Goal: Complete application form: Complete application form

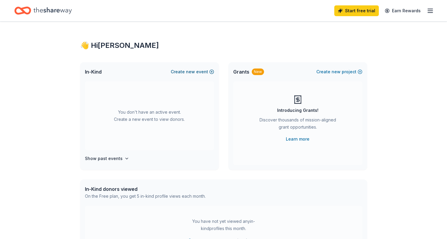
click at [198, 73] on button "Create new event" at bounding box center [192, 71] width 43 height 7
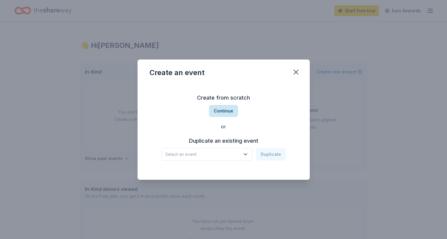
click at [228, 111] on button "Continue" at bounding box center [223, 111] width 29 height 12
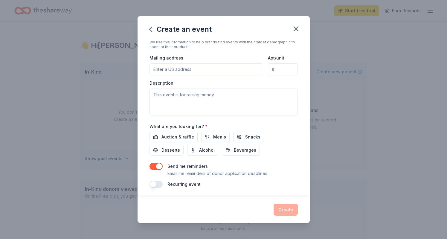
scroll to position [128, 0]
click at [295, 28] on icon "button" at bounding box center [296, 29] width 4 height 4
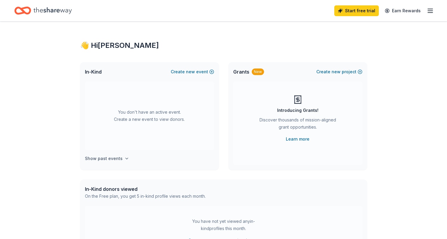
click at [110, 158] on h4 "Show past events" at bounding box center [104, 158] width 38 height 7
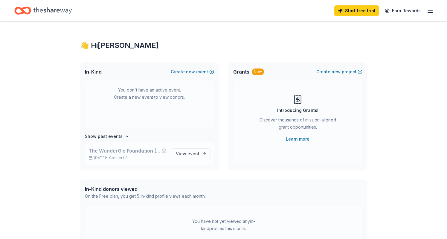
click at [120, 153] on span "The WunderGlo Foundation Cancer Warrior Awards Gala" at bounding box center [124, 150] width 73 height 7
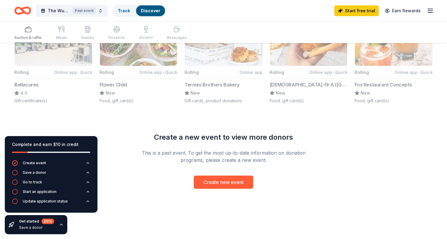
scroll to position [410, 0]
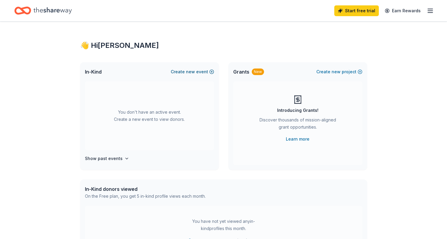
click at [205, 72] on button "Create new event" at bounding box center [192, 71] width 43 height 7
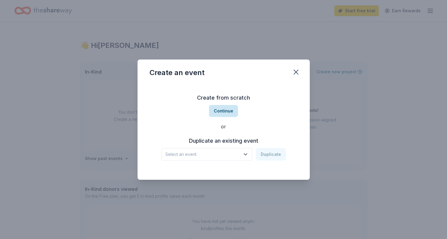
click at [222, 112] on button "Continue" at bounding box center [223, 111] width 29 height 12
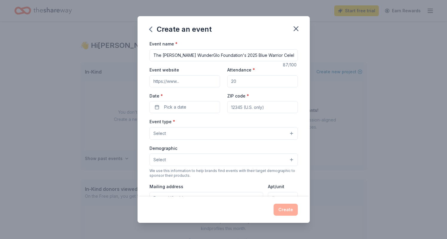
type input "The [PERSON_NAME] WunderGlo Foundation's 2025 Blue Warrior Celebration & Silent…"
click at [171, 80] on input "Event website" at bounding box center [184, 81] width 71 height 12
paste input "https://wunderglofoundation.org/blue-warrior-celebration-and-silent-auction/"
type input "https://wunderglofoundation.org/blue-warrior-celebration-and-silent-auction/"
click at [237, 80] on input "Attendance *" at bounding box center [262, 81] width 71 height 12
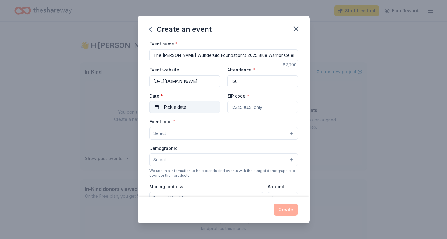
type input "150"
click at [174, 105] on span "Pick a date" at bounding box center [175, 106] width 22 height 7
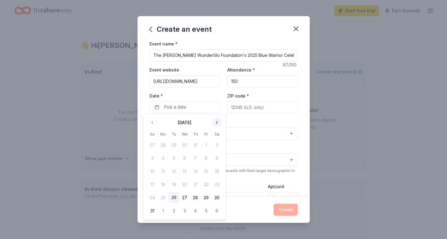
click at [215, 121] on button "Go to next month" at bounding box center [217, 122] width 8 height 8
click at [196, 196] on button "30" at bounding box center [195, 197] width 11 height 11
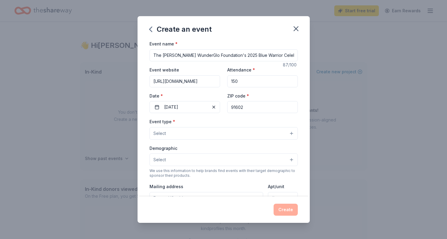
type input "91602"
click at [195, 131] on button "Select" at bounding box center [223, 133] width 148 height 13
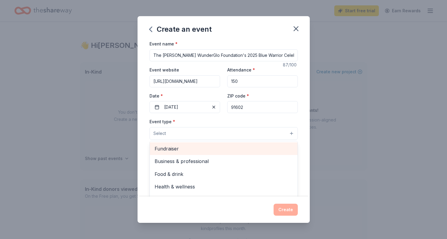
click at [178, 149] on span "Fundraiser" at bounding box center [224, 149] width 138 height 8
click at [181, 147] on span "Business & professional" at bounding box center [224, 149] width 138 height 8
click at [183, 149] on span "Food & drink" at bounding box center [224, 149] width 138 height 8
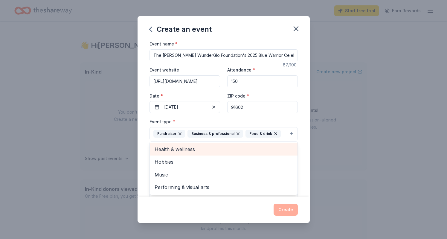
click at [183, 148] on span "Health & wellness" at bounding box center [224, 149] width 138 height 8
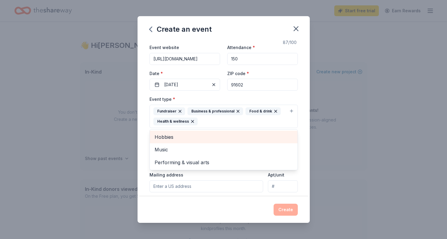
scroll to position [23, 0]
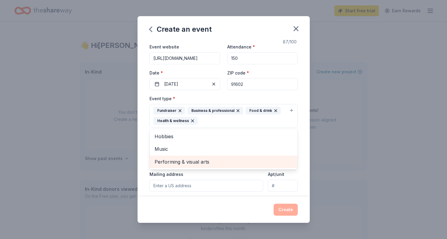
click at [185, 161] on span "Performing & visual arts" at bounding box center [224, 162] width 138 height 8
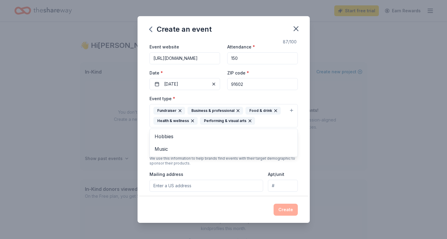
click at [182, 183] on div "Event type * Fundraiser Business & professional Food & drink Health & wellness …" at bounding box center [223, 163] width 148 height 137
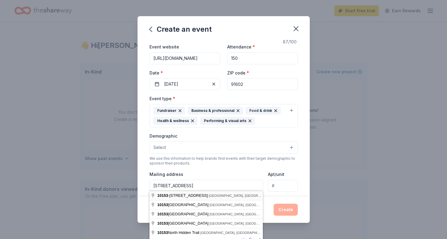
type input "10153-1/2 Riverside Drive, Los Angeles, CA, 91602"
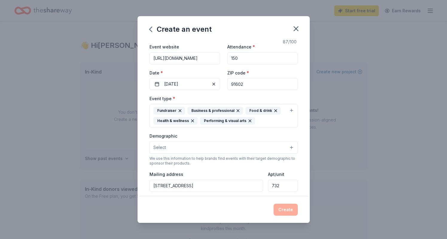
type input "732"
click at [284, 212] on div "Create" at bounding box center [223, 210] width 148 height 12
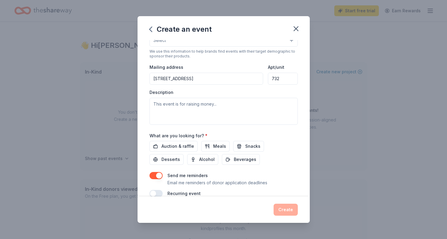
scroll to position [130, 0]
click at [168, 108] on textarea at bounding box center [223, 111] width 148 height 27
paste textarea "- Our 2025 Blue Warrior Celebration Event - is our foundation's largest fundrai…"
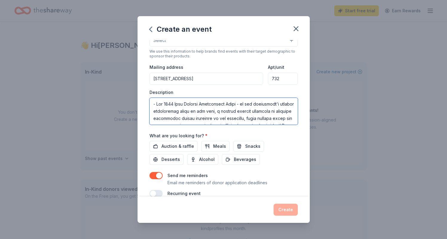
scroll to position [431, 0]
type textarea "- Our 2025 Blue Warrior Celebration Event - is our foundation's largest fundrai…"
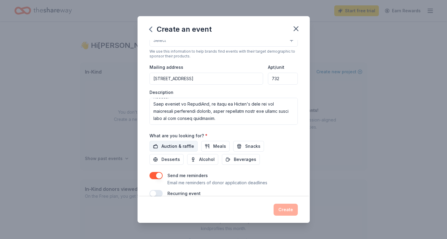
click at [174, 144] on span "Auction & raffle" at bounding box center [177, 146] width 33 height 7
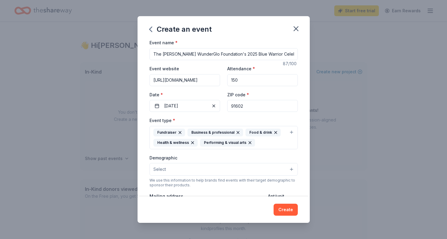
scroll to position [2, 0]
click at [218, 166] on button "Select" at bounding box center [223, 168] width 148 height 13
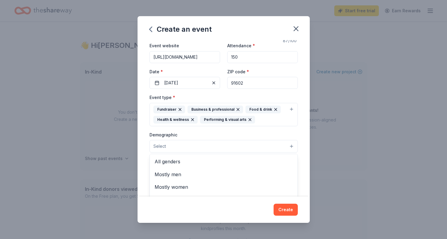
scroll to position [25, 0]
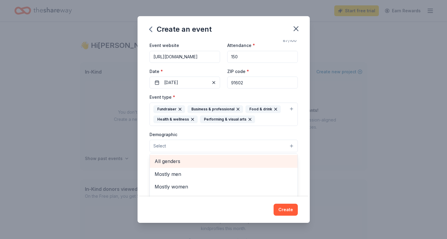
click at [194, 165] on div "All genders" at bounding box center [224, 161] width 148 height 13
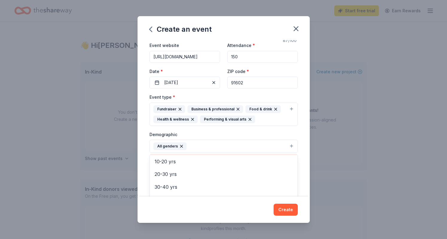
scroll to position [52, 0]
click at [189, 171] on span "20-30 yrs" at bounding box center [224, 174] width 138 height 8
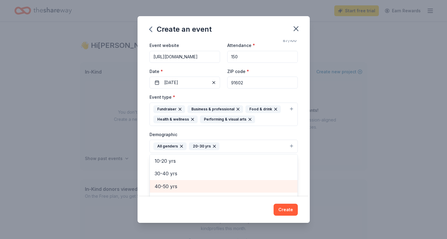
click at [181, 182] on span "40-50 yrs" at bounding box center [224, 186] width 138 height 8
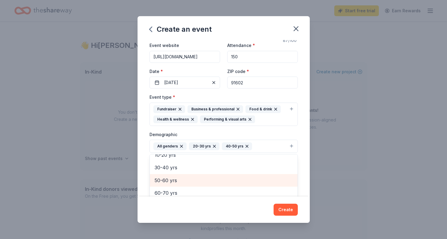
scroll to position [57, 0]
click at [181, 182] on span "50-60 yrs" at bounding box center [224, 181] width 138 height 8
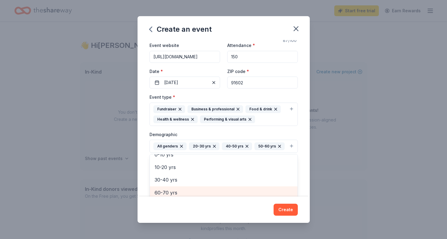
scroll to position [27, 0]
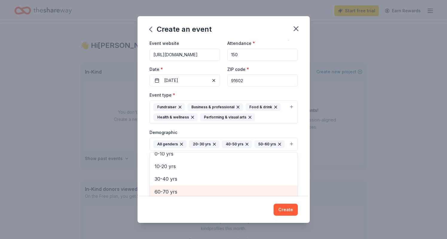
click at [178, 190] on span "60-70 yrs" at bounding box center [224, 192] width 138 height 8
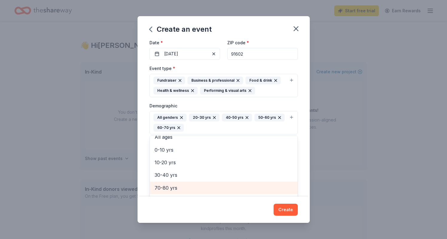
scroll to position [54, 0]
click at [178, 187] on span "70-80 yrs" at bounding box center [224, 187] width 138 height 8
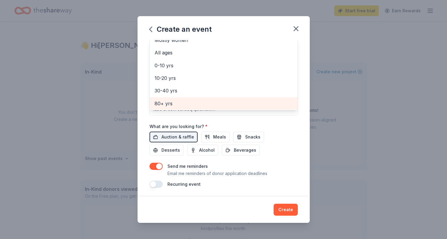
scroll to position [150, 0]
click at [285, 208] on div "Create an event Event name * The Gloria Borges WunderGlo Foundation's 2025 Blue…" at bounding box center [224, 119] width 172 height 206
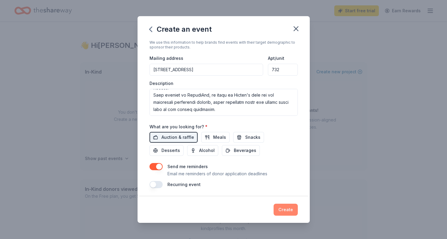
click at [284, 209] on button "Create" at bounding box center [286, 210] width 24 height 12
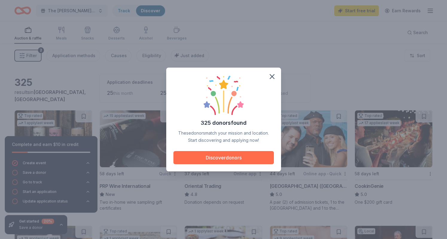
click at [190, 158] on button "Discover donors" at bounding box center [223, 157] width 100 height 13
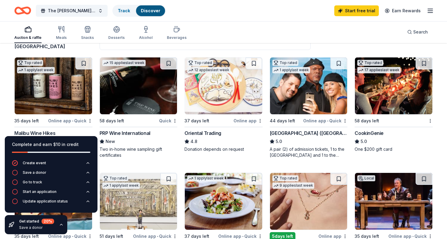
scroll to position [54, 0]
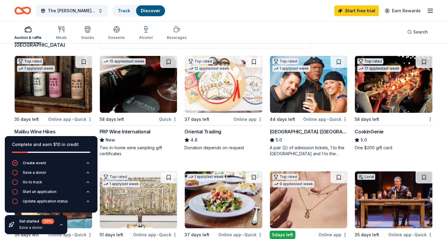
click at [59, 92] on img at bounding box center [53, 84] width 77 height 57
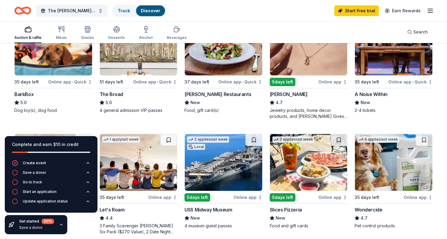
scroll to position [208, 0]
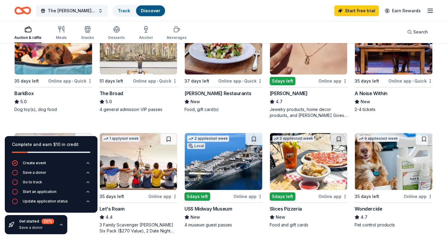
click at [43, 69] on img at bounding box center [53, 46] width 77 height 57
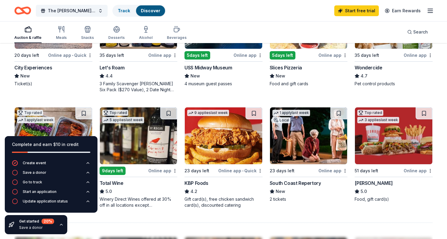
scroll to position [350, 0]
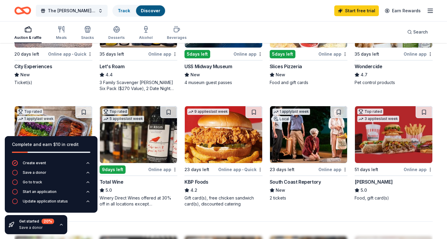
click at [374, 126] on img at bounding box center [393, 134] width 77 height 57
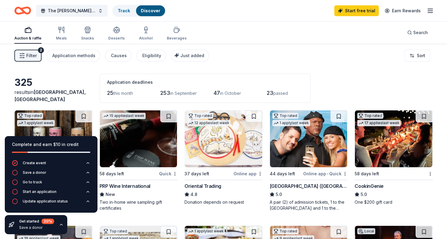
scroll to position [0, 0]
click at [74, 55] on div "Application methods" at bounding box center [73, 55] width 43 height 7
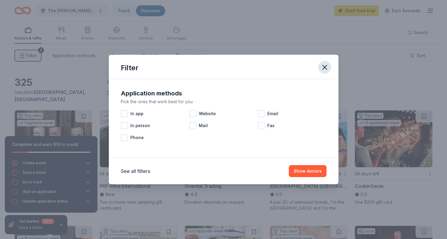
click at [326, 68] on icon "button" at bounding box center [325, 67] width 4 height 4
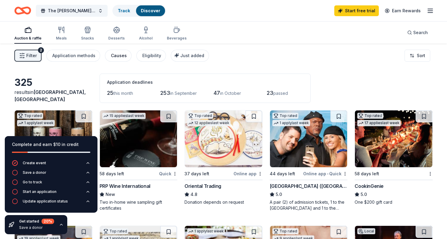
click at [115, 56] on div "Causes" at bounding box center [119, 55] width 16 height 7
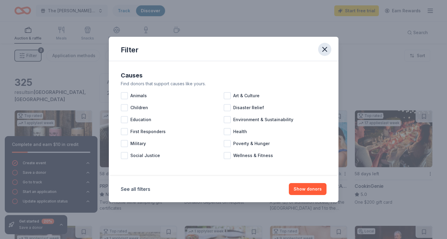
click at [325, 48] on icon "button" at bounding box center [324, 49] width 8 height 8
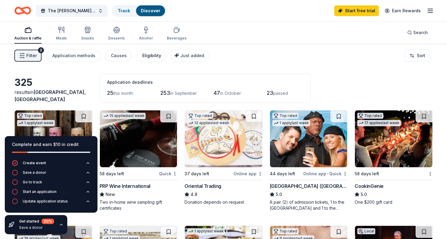
click at [151, 54] on div "Eligibility" at bounding box center [151, 55] width 19 height 7
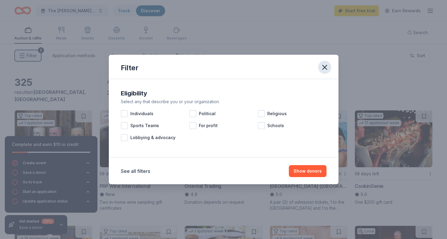
click at [325, 65] on icon "button" at bounding box center [324, 67] width 8 height 8
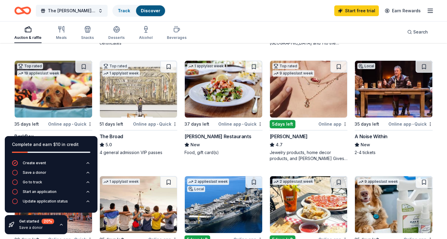
scroll to position [169, 0]
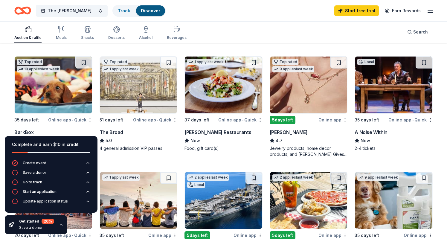
click at [287, 120] on div "5 days left" at bounding box center [283, 120] width 26 height 8
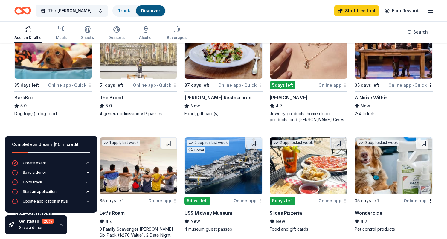
scroll to position [189, 0]
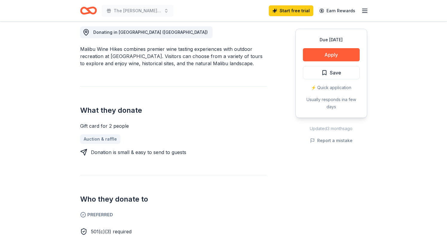
scroll to position [118, 0]
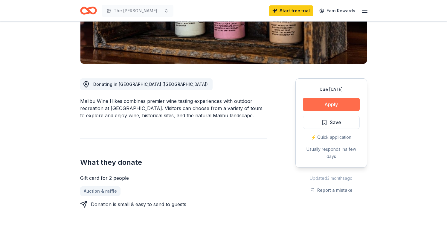
click at [329, 103] on button "Apply" at bounding box center [331, 104] width 57 height 13
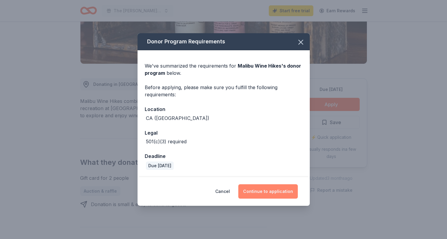
click at [263, 189] on button "Continue to application" at bounding box center [267, 191] width 59 height 14
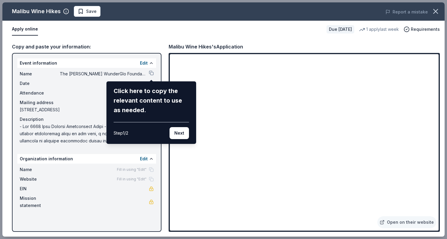
click at [227, 139] on div "Malibu Wine Hikes Save Report a mistake Apply online Due in 35 days 1 apply las…" at bounding box center [223, 119] width 442 height 234
click at [228, 139] on div "Malibu Wine Hikes Save Report a mistake Apply online Due in 35 days 1 apply las…" at bounding box center [223, 119] width 442 height 234
click at [274, 122] on div "Malibu Wine Hikes Save Report a mistake Apply online Due in 35 days 1 apply las…" at bounding box center [223, 119] width 442 height 234
click at [230, 141] on div "Malibu Wine Hikes Save Report a mistake Apply online Due in 35 days 1 apply las…" at bounding box center [223, 119] width 442 height 234
click at [177, 136] on button "Next" at bounding box center [179, 133] width 19 height 12
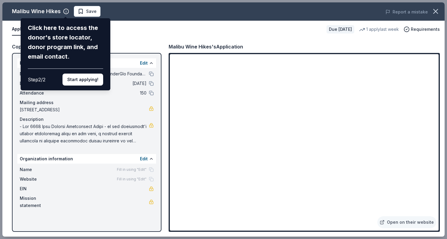
click at [243, 141] on div "Malibu Wine Hikes Click here to access the donor's store locator, donor program…" at bounding box center [223, 119] width 442 height 234
click at [85, 74] on button "Start applying!" at bounding box center [82, 80] width 41 height 12
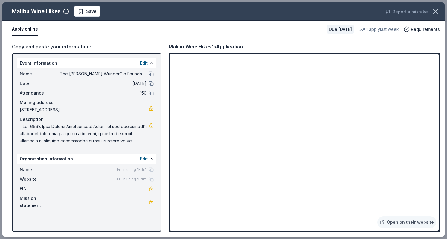
drag, startPoint x: 80, startPoint y: 74, endPoint x: 110, endPoint y: 74, distance: 29.3
click at [110, 74] on span "The [PERSON_NAME] WunderGlo Foundation's 2025 Blue Warrior Celebration & Silent…" at bounding box center [103, 73] width 87 height 7
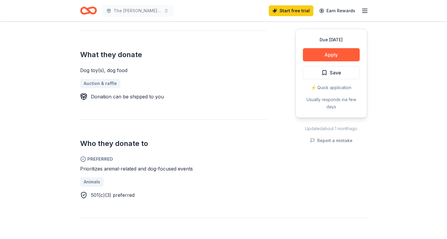
scroll to position [227, 0]
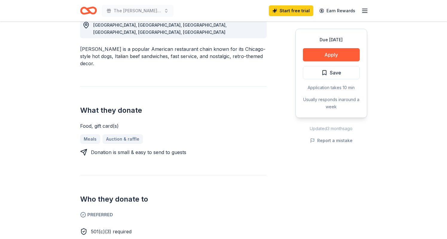
scroll to position [85, 0]
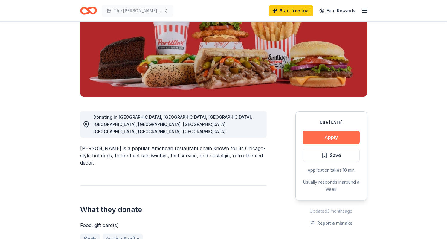
click at [333, 139] on button "Apply" at bounding box center [331, 137] width 57 height 13
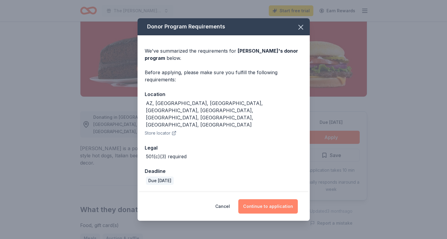
click at [265, 199] on button "Continue to application" at bounding box center [267, 206] width 59 height 14
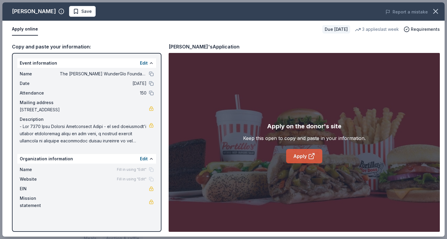
click at [305, 158] on link "Apply" at bounding box center [304, 156] width 36 height 14
click at [302, 157] on link "Apply" at bounding box center [304, 156] width 36 height 14
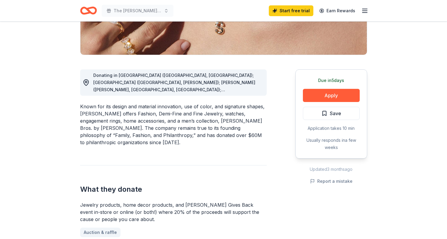
scroll to position [131, 0]
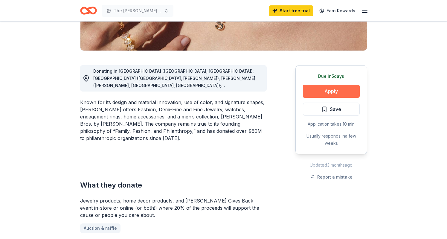
click at [331, 89] on button "Apply" at bounding box center [331, 91] width 57 height 13
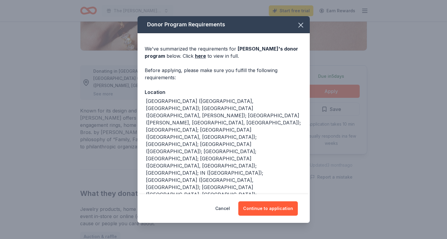
scroll to position [0, 0]
click at [264, 207] on button "Continue to application" at bounding box center [267, 208] width 59 height 14
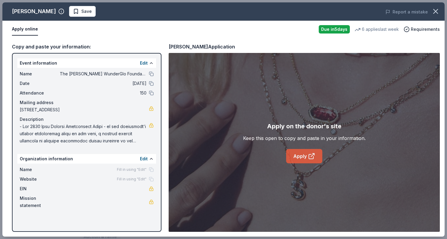
click at [299, 158] on link "Apply" at bounding box center [304, 156] width 36 height 14
click at [298, 155] on link "Apply" at bounding box center [304, 156] width 36 height 14
